Goal: Information Seeking & Learning: Learn about a topic

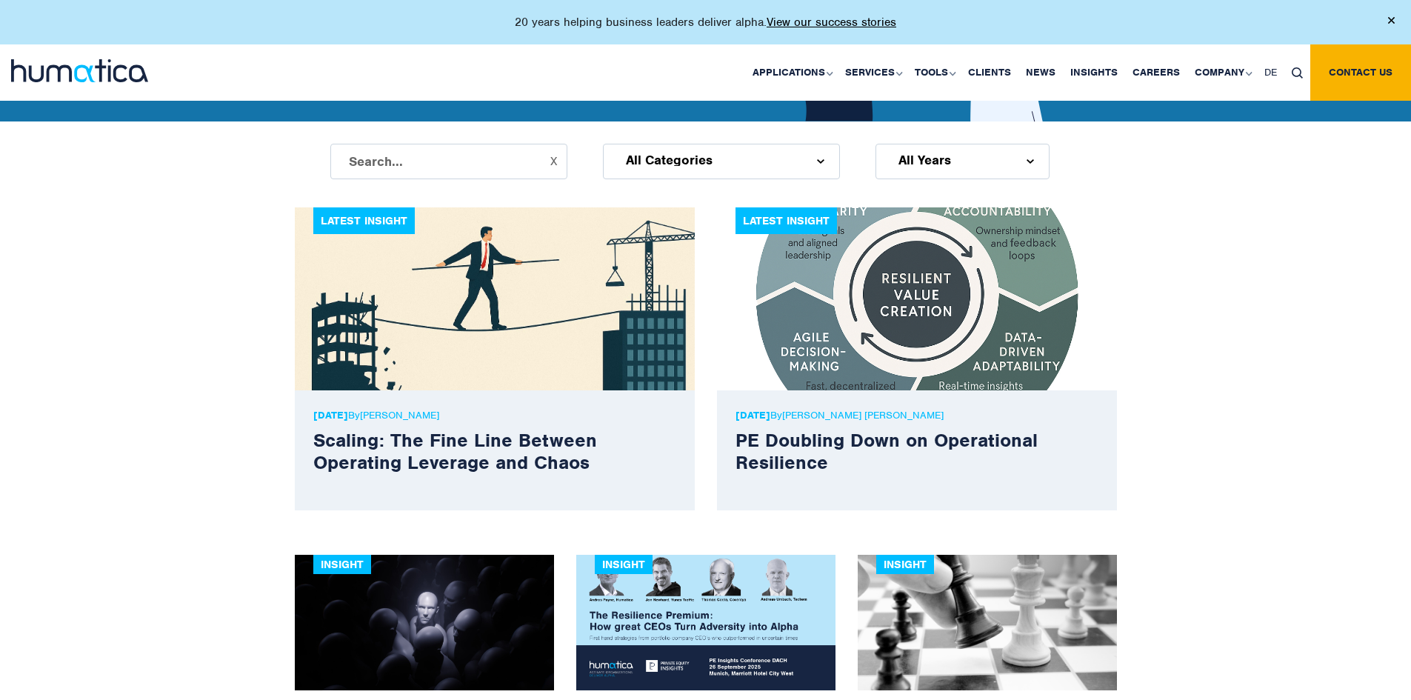
scroll to position [370, 0]
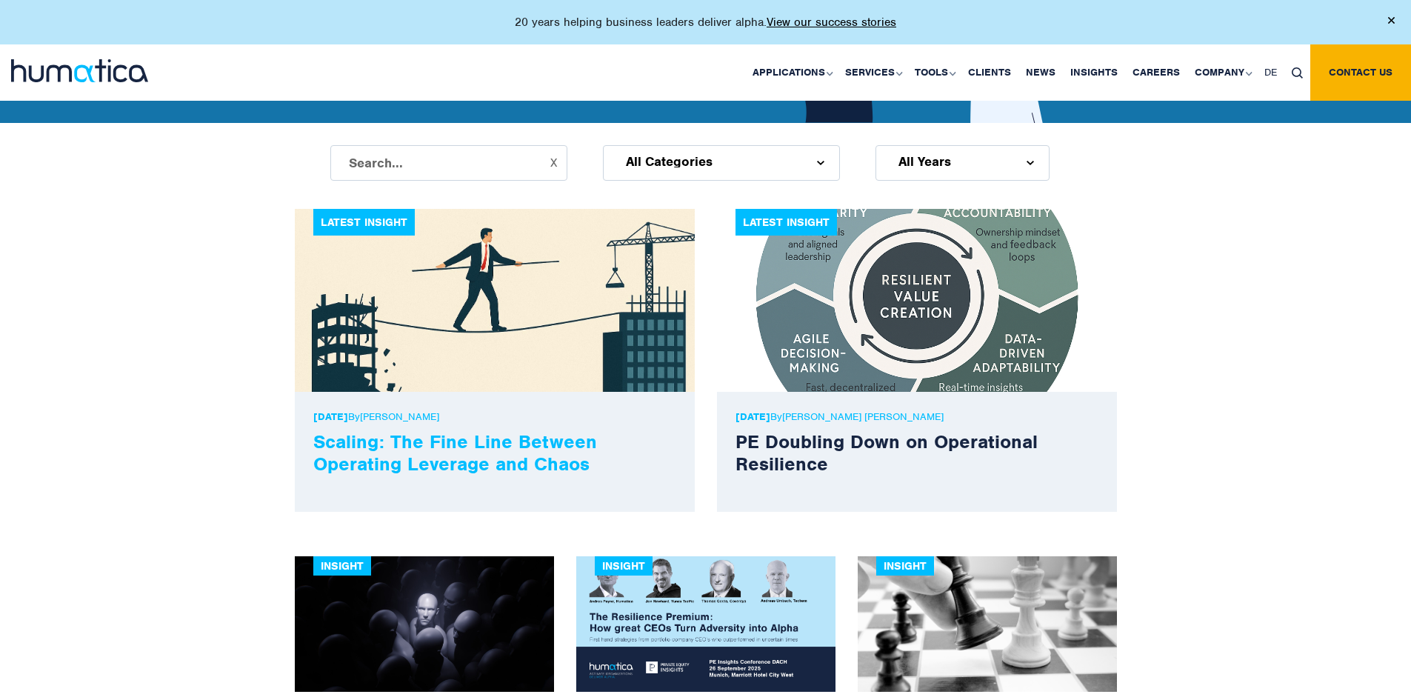
click at [486, 442] on link "Scaling: The Fine Line Between Operating Leverage and Chaos" at bounding box center [455, 453] width 284 height 46
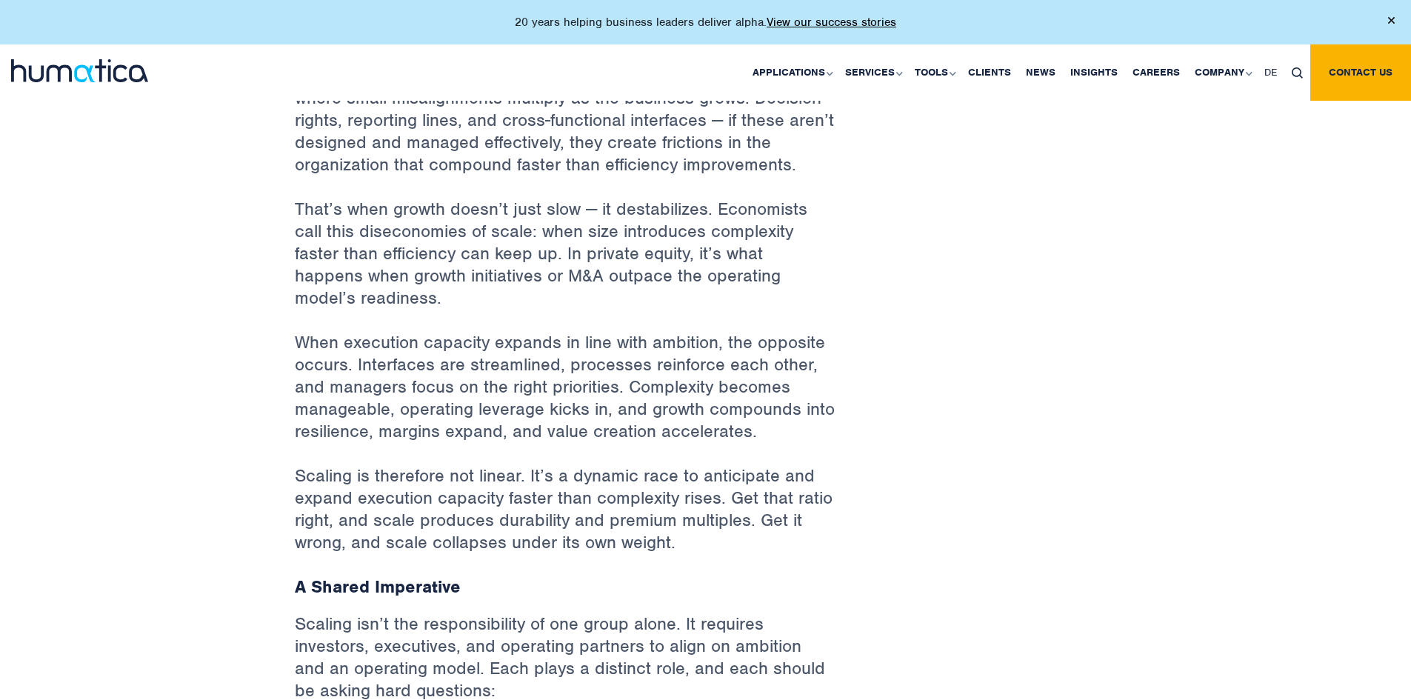
scroll to position [963, 0]
drag, startPoint x: 452, startPoint y: 553, endPoint x: 380, endPoint y: 556, distance: 72.0
click at [380, 575] on h3 "A Shared Imperative" at bounding box center [565, 586] width 541 height 22
click at [491, 530] on p "Scaling is therefore not linear. It’s a dynamic race to anticipate and expand e…" at bounding box center [565, 519] width 541 height 111
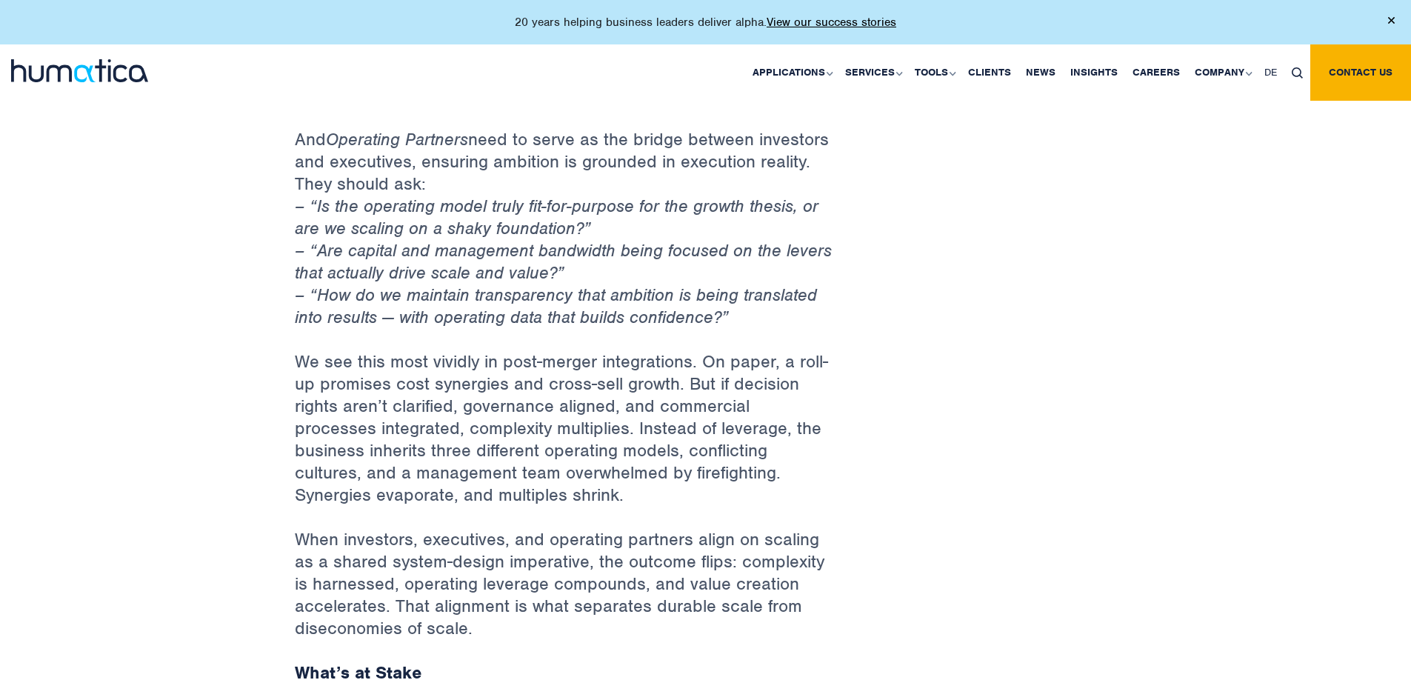
scroll to position [2000, 0]
